Goal: Use online tool/utility: Utilize a website feature to perform a specific function

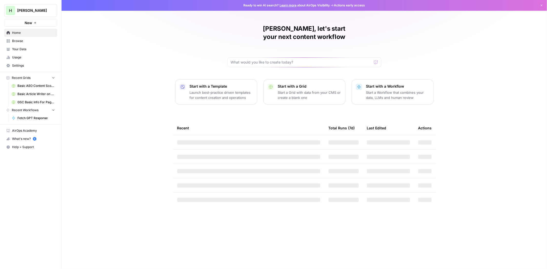
click at [380, 84] on p "Start with a Workflow" at bounding box center [397, 86] width 63 height 5
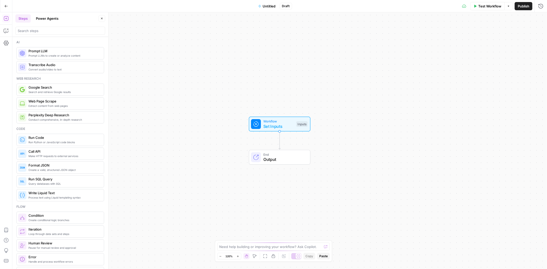
click at [50, 19] on button "Power Agents" at bounding box center [47, 18] width 29 height 8
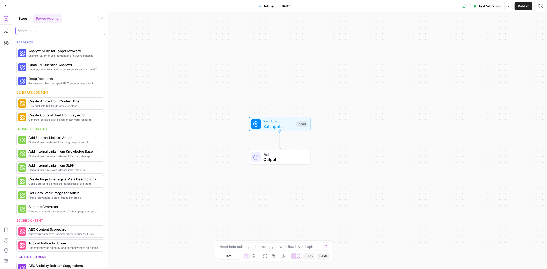
click at [46, 30] on input "search" at bounding box center [60, 30] width 85 height 5
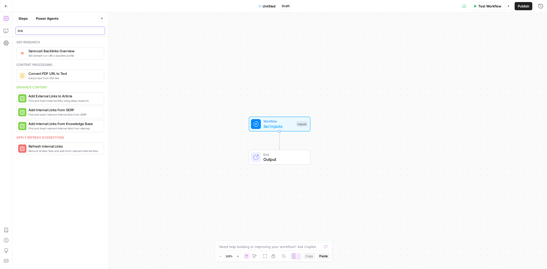
type input "link"
click at [45, 55] on span "Get domain's or URL's backlink profile" at bounding box center [63, 56] width 71 height 4
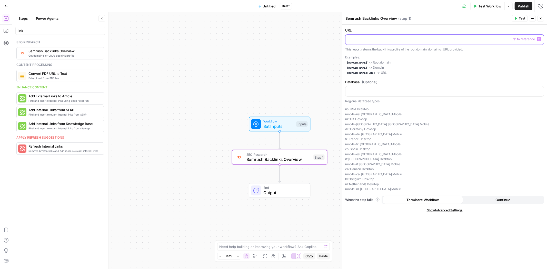
click at [382, 39] on p at bounding box center [444, 39] width 192 height 5
click at [432, 67] on p "Examples: [DOMAIN_NAME] -> Root domain [DOMAIN_NAME] -> Domain [DOMAIN_NAME][UR…" at bounding box center [444, 65] width 199 height 21
click at [410, 98] on div "Database (Optional) “/” to reference Variables Menu Regional database types: us…" at bounding box center [444, 135] width 199 height 112
click at [408, 94] on div at bounding box center [444, 91] width 198 height 10
click at [524, 15] on button "Test" at bounding box center [520, 18] width 16 height 7
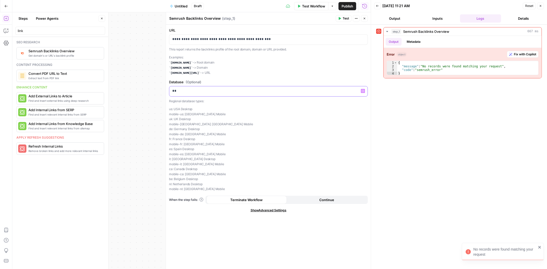
click at [186, 91] on p "**" at bounding box center [268, 90] width 192 height 5
click at [341, 22] on header "Semrush Backlinks Overview Semrush Backlinks Overview ( step_1 ) Test Actions C…" at bounding box center [268, 18] width 205 height 12
click at [343, 18] on span "Test" at bounding box center [345, 18] width 6 height 5
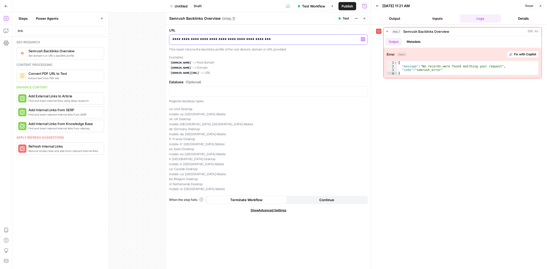
click at [171, 38] on div "**********" at bounding box center [268, 40] width 198 height 10
click at [348, 16] on span "Test" at bounding box center [345, 18] width 6 height 5
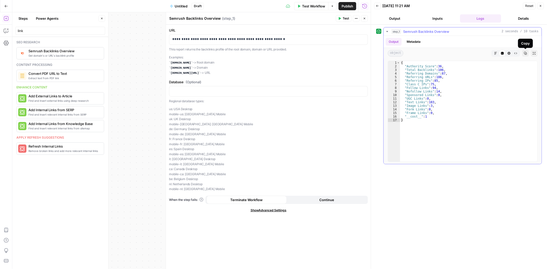
click at [523, 53] on button "Copy" at bounding box center [525, 53] width 7 height 7
click at [217, 40] on p "**********" at bounding box center [268, 39] width 192 height 5
click at [340, 20] on icon "button" at bounding box center [339, 18] width 3 height 3
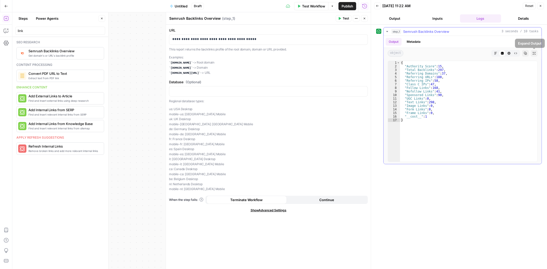
click at [525, 50] on button "Copy" at bounding box center [525, 53] width 7 height 7
drag, startPoint x: 210, startPoint y: 39, endPoint x: 414, endPoint y: 44, distance: 203.6
click at [414, 44] on body "Copied to clipboard H [PERSON_NAME] New Home Browse Your Data Usage Settings Re…" at bounding box center [273, 134] width 547 height 269
click at [344, 17] on span "Test" at bounding box center [345, 18] width 6 height 5
click at [522, 51] on button "Copy" at bounding box center [525, 53] width 7 height 7
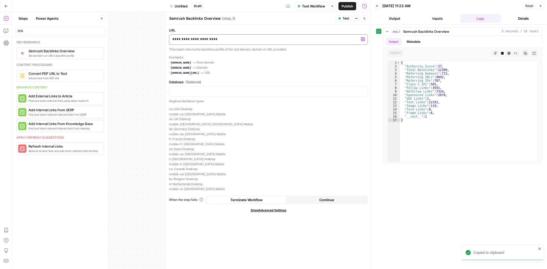
drag, startPoint x: 185, startPoint y: 41, endPoint x: 203, endPoint y: 38, distance: 18.7
click at [203, 38] on p "**********" at bounding box center [268, 39] width 192 height 5
click at [339, 16] on button "Test" at bounding box center [343, 18] width 16 height 7
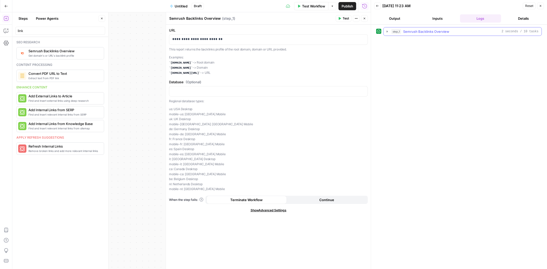
click at [389, 31] on icon "button" at bounding box center [387, 31] width 4 height 4
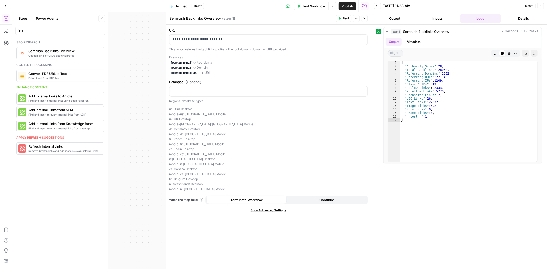
click at [365, 20] on icon "button" at bounding box center [364, 18] width 3 height 3
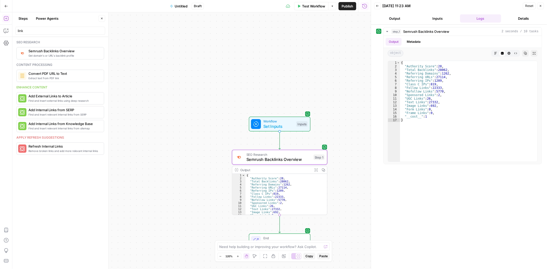
click at [48, 19] on button "Power Agents" at bounding box center [47, 18] width 29 height 8
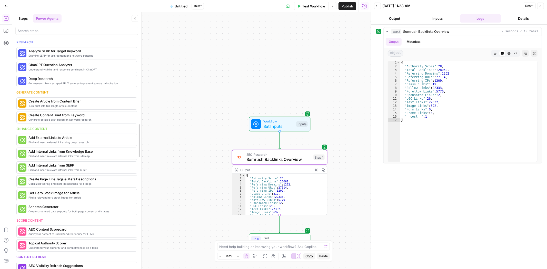
drag, startPoint x: 107, startPoint y: 95, endPoint x: 146, endPoint y: 115, distance: 44.5
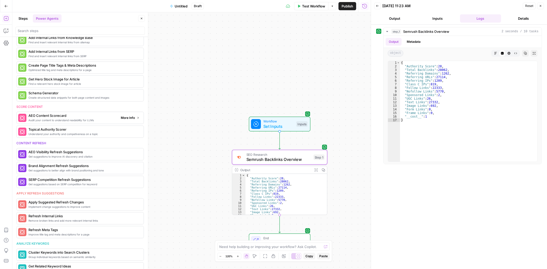
scroll to position [137, 0]
